Goal: Use online tool/utility: Utilize a website feature to perform a specific function

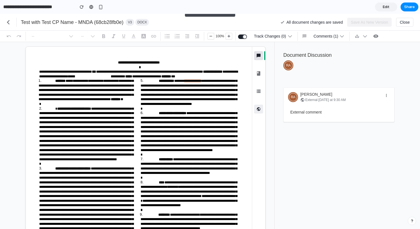
click at [262, 110] on button "AI Assistant ⌘ Shift A" at bounding box center [258, 108] width 9 height 9
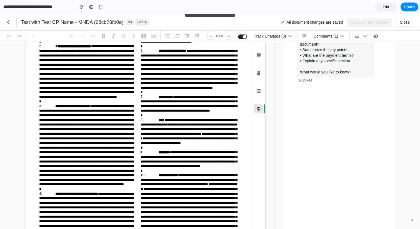
scroll to position [14, 0]
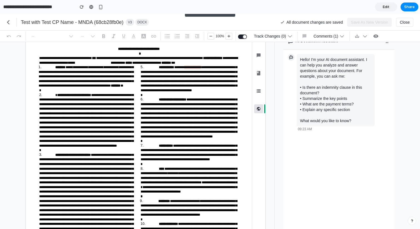
click at [310, 98] on div "Hello! I'm your AI document assistant. I can help you analyze and answer questi…" at bounding box center [336, 90] width 78 height 72
copy div "• Summarize the key points"
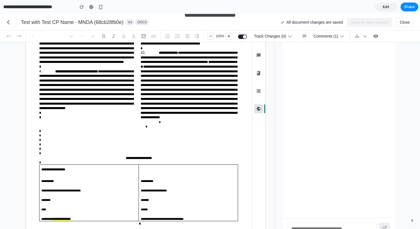
scroll to position [224, 0]
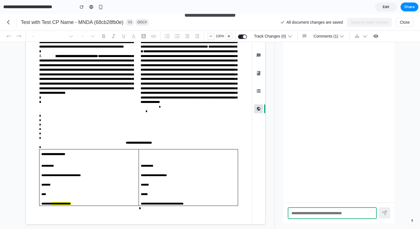
click at [304, 210] on textarea at bounding box center [332, 213] width 89 height 12
paste textarea "**********"
type textarea "**********"
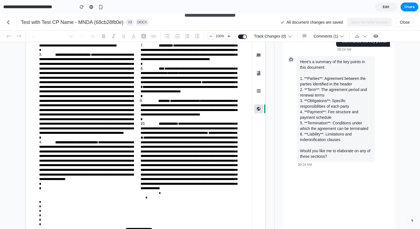
scroll to position [0, 0]
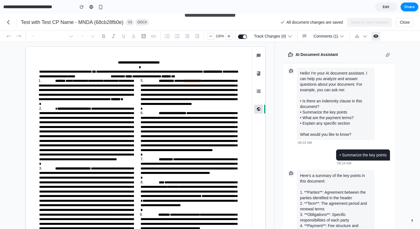
click at [379, 34] on icon "button" at bounding box center [376, 35] width 5 height 3
click at [334, 37] on span "Comments (1)" at bounding box center [326, 36] width 25 height 9
click at [345, 37] on icon "button" at bounding box center [342, 36] width 6 height 6
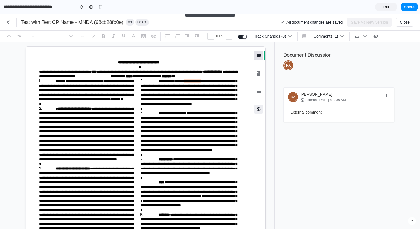
click at [257, 108] on icon "button" at bounding box center [259, 109] width 4 height 4
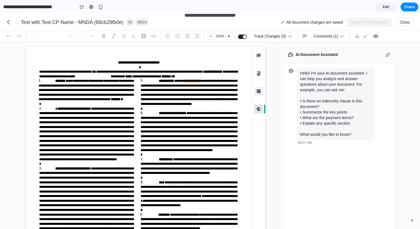
click at [257, 90] on icon "button" at bounding box center [258, 91] width 7 height 7
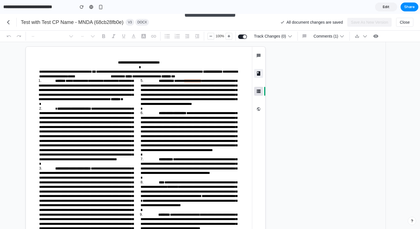
click at [259, 71] on icon "button" at bounding box center [258, 73] width 3 height 4
click at [257, 55] on icon "button" at bounding box center [259, 56] width 4 height 4
